Goal: Task Accomplishment & Management: Manage account settings

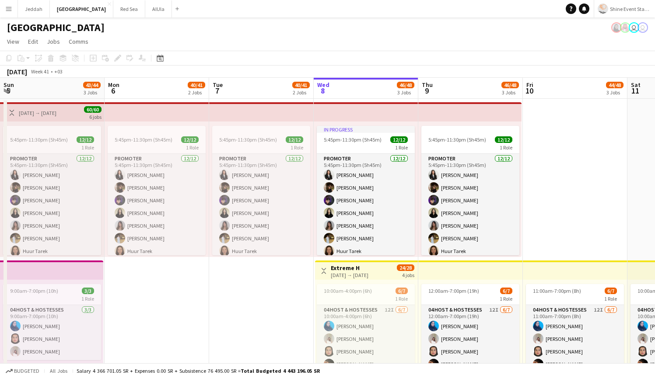
scroll to position [0, 209]
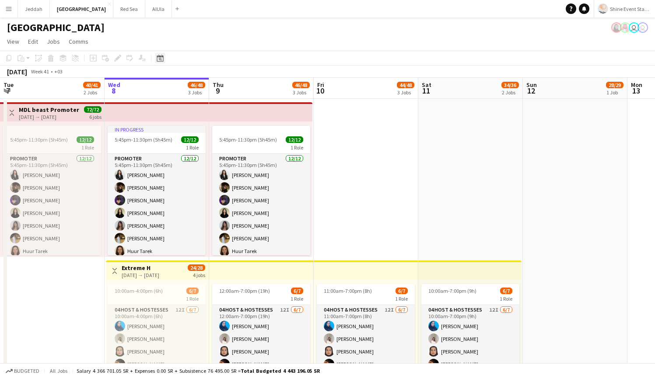
click at [164, 57] on div "Date picker" at bounding box center [160, 58] width 10 height 10
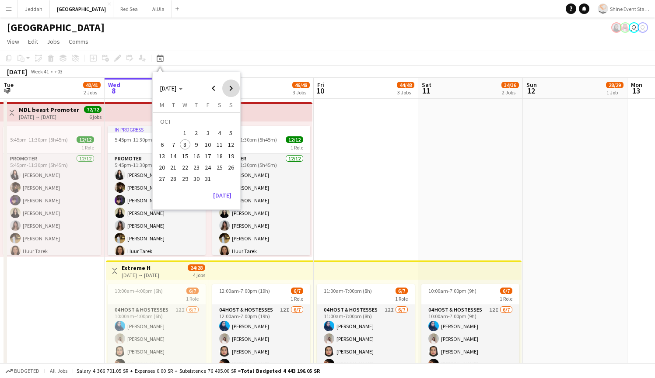
click at [226, 87] on span "Next month" at bounding box center [230, 88] width 17 height 17
click at [205, 155] on span "21" at bounding box center [207, 158] width 10 height 10
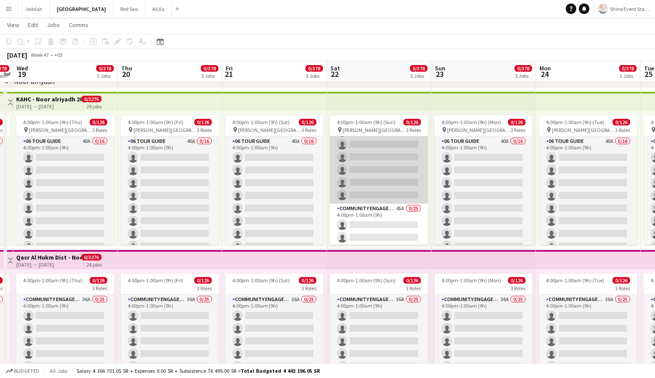
scroll to position [0, 0]
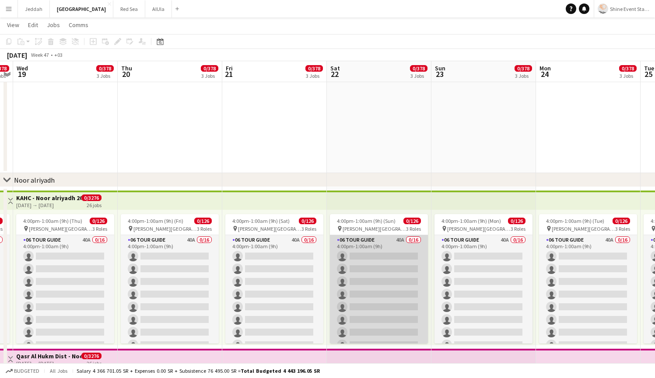
click at [380, 280] on app-card-role "06 Tour Guide 40A 0/16 4:00pm-1:00am (9h) single-neutral-actions single-neutral…" at bounding box center [379, 345] width 98 height 220
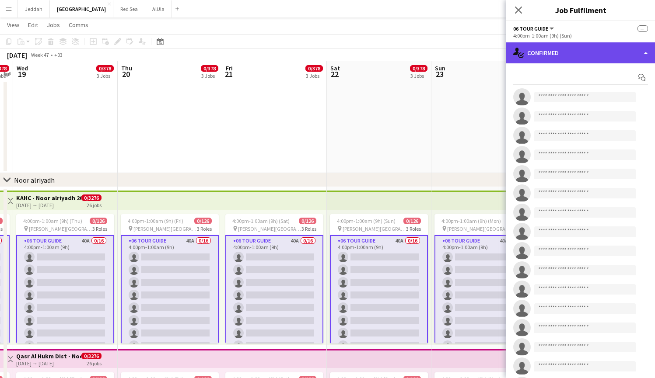
click at [556, 50] on div "single-neutral-actions-check-2 Confirmed" at bounding box center [580, 52] width 149 height 21
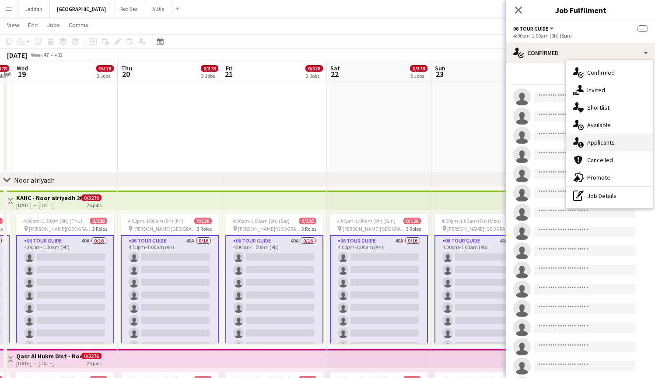
click at [599, 138] on div "single-neutral-actions-information Applicants" at bounding box center [609, 142] width 87 height 17
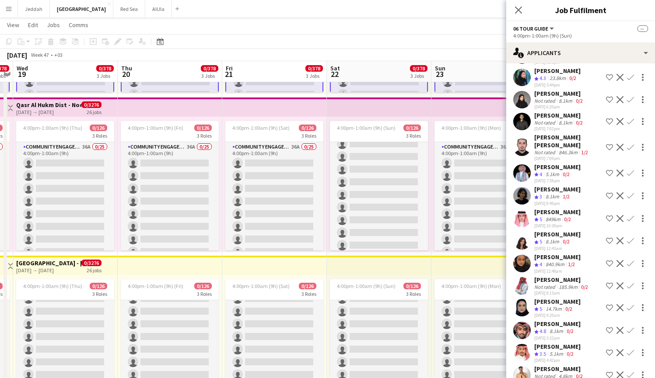
click at [521, 104] on app-user-avatar at bounding box center [521, 99] width 17 height 17
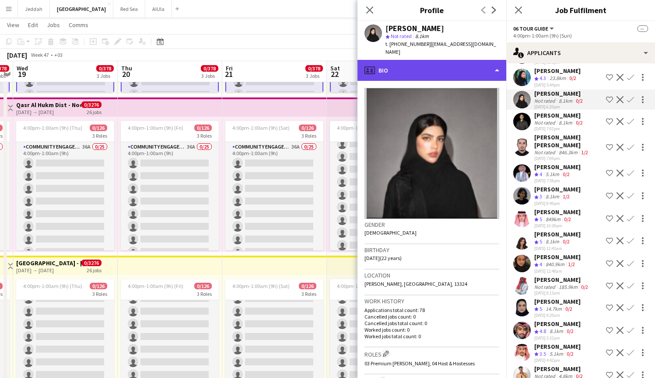
click at [439, 66] on div "profile Bio" at bounding box center [431, 70] width 149 height 21
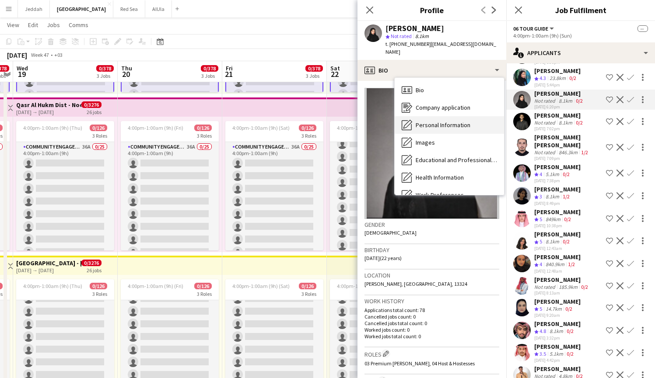
click at [440, 116] on div "Personal Information Personal Information" at bounding box center [448, 124] width 109 height 17
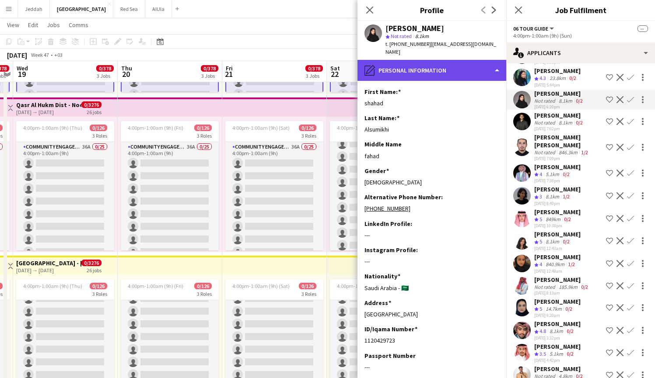
click at [442, 63] on div "pencil4 Personal Information" at bounding box center [431, 70] width 149 height 21
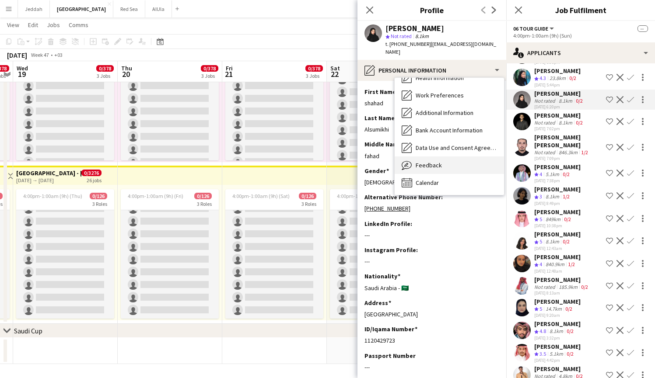
click at [443, 157] on div "Feedback Feedback" at bounding box center [448, 165] width 109 height 17
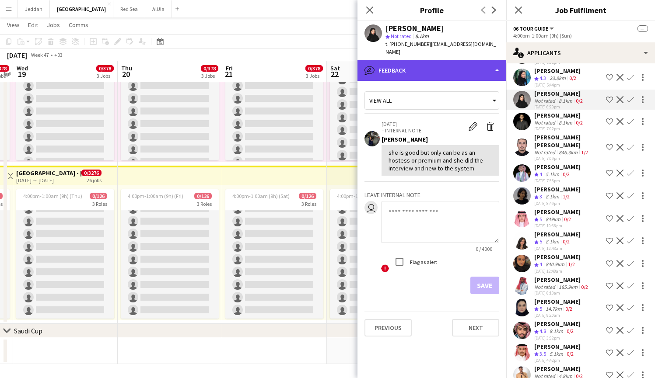
click at [393, 69] on div "bubble-pencil Feedback" at bounding box center [431, 70] width 149 height 21
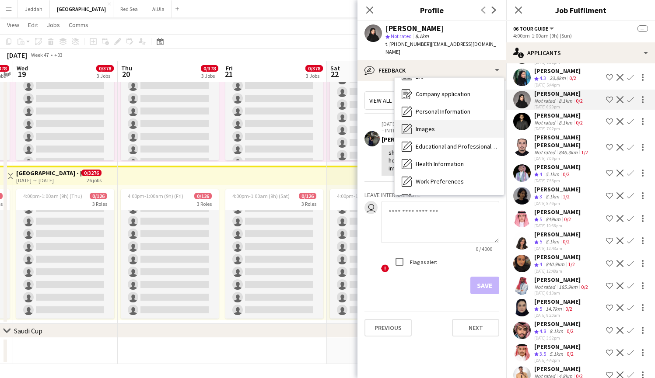
click at [423, 125] on span "Images" at bounding box center [424, 129] width 19 height 8
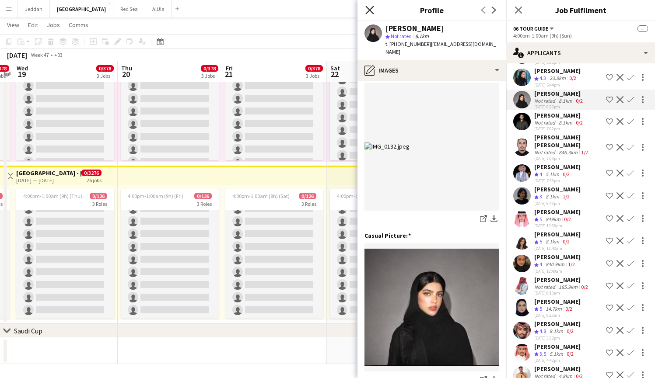
click at [370, 13] on icon "Close pop-in" at bounding box center [369, 10] width 8 height 8
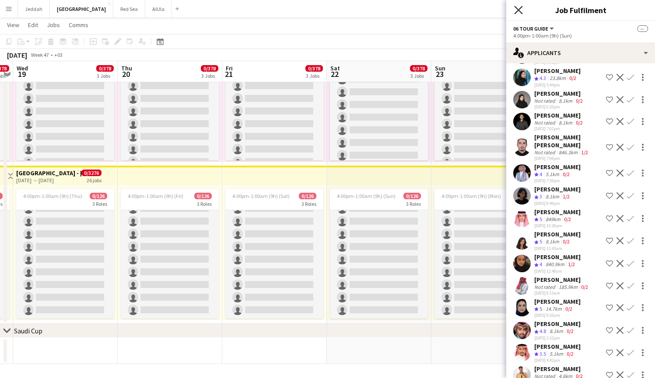
click at [516, 12] on icon "Close pop-in" at bounding box center [518, 10] width 8 height 8
